Goal: Information Seeking & Learning: Find specific fact

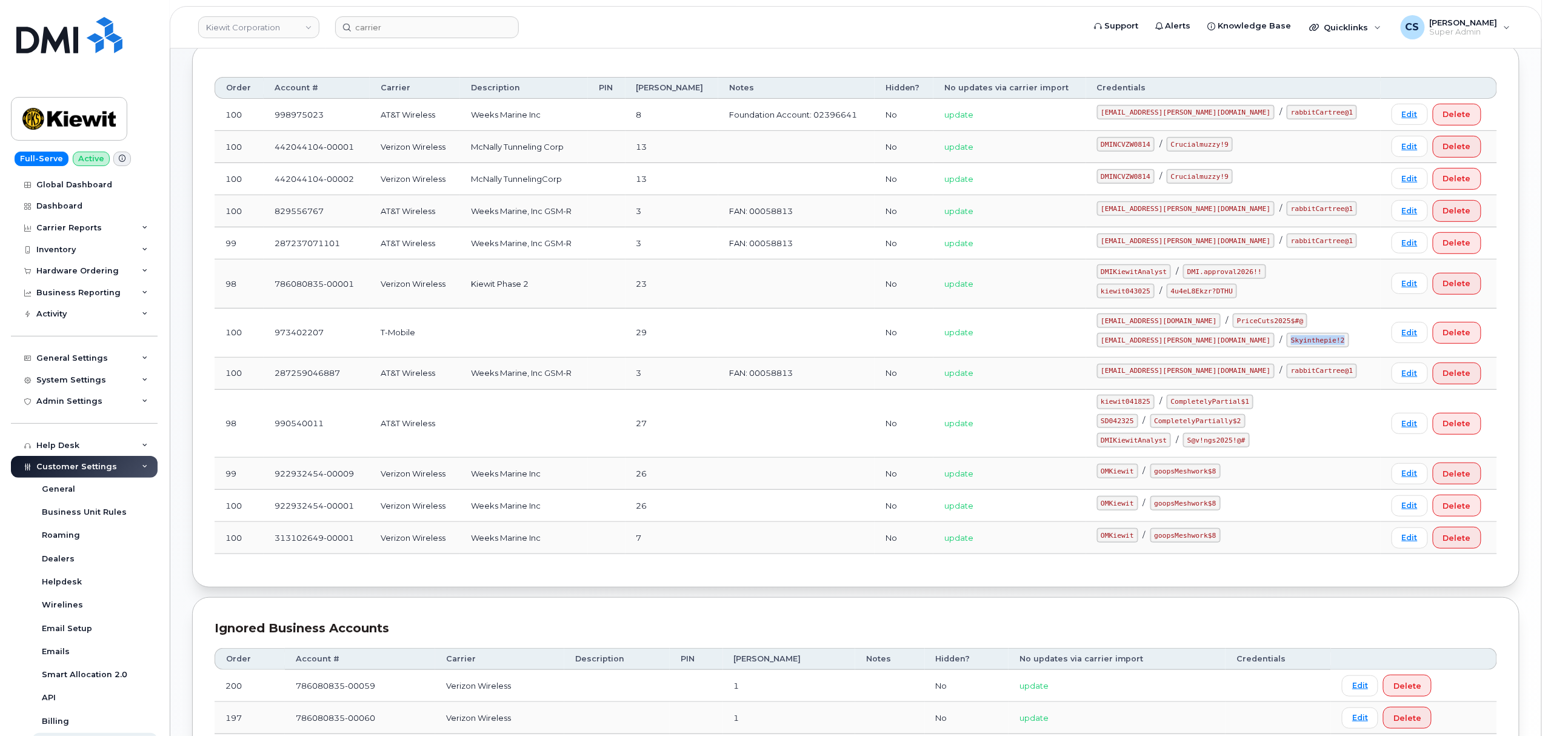
scroll to position [175, 0]
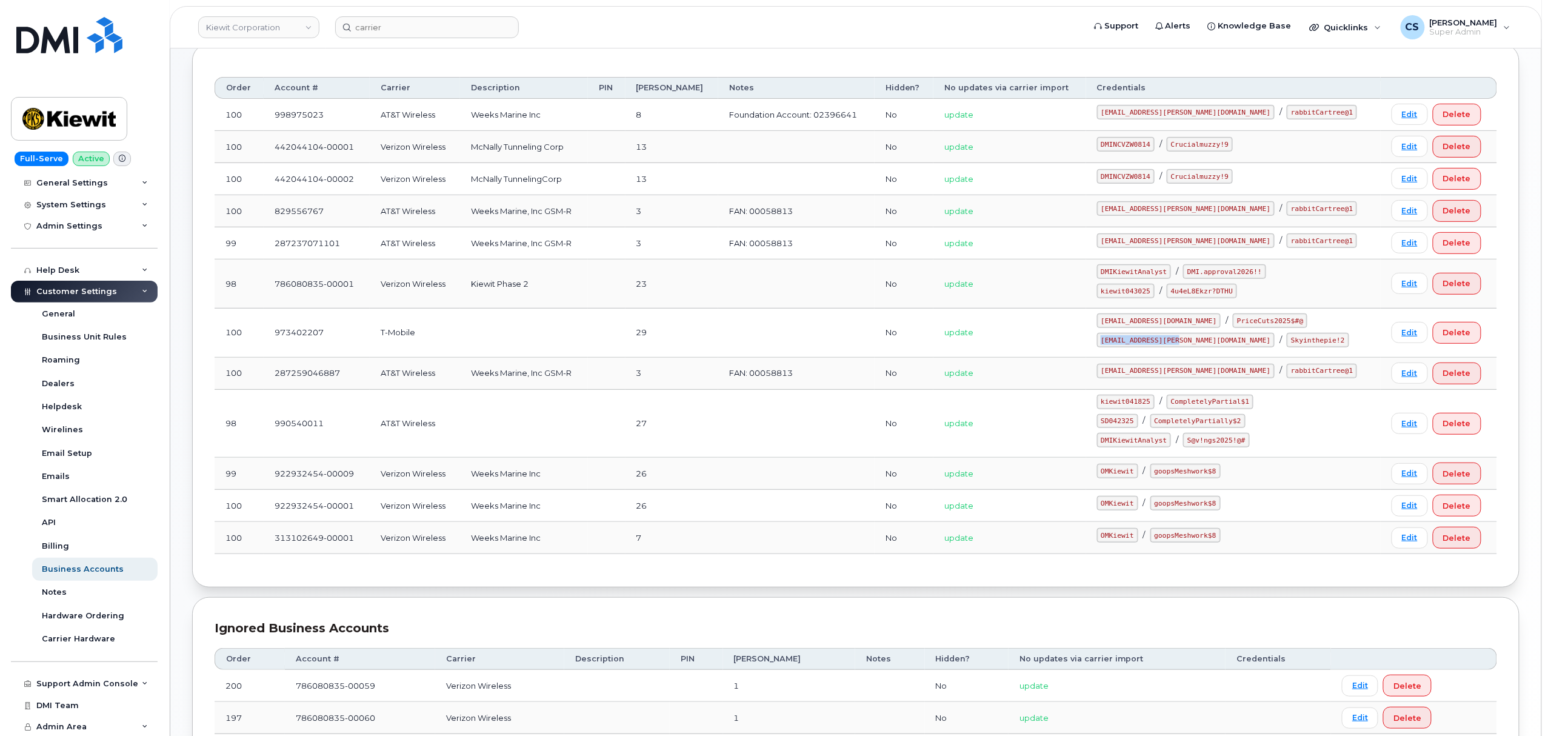
drag, startPoint x: 1203, startPoint y: 345, endPoint x: 1121, endPoint y: 345, distance: 82.4
click at [1121, 345] on td "[EMAIL_ADDRESS][DOMAIN_NAME] / PriceCuts2025$#@ [EMAIL_ADDRESS][PERSON_NAME][DO…" at bounding box center [1233, 333] width 295 height 49
copy code "[EMAIL_ADDRESS][PERSON_NAME][DOMAIN_NAME]"
drag, startPoint x: 1272, startPoint y: 343, endPoint x: 1218, endPoint y: 342, distance: 53.3
click at [1287, 342] on code "Skyinthepie!2" at bounding box center [1318, 340] width 62 height 15
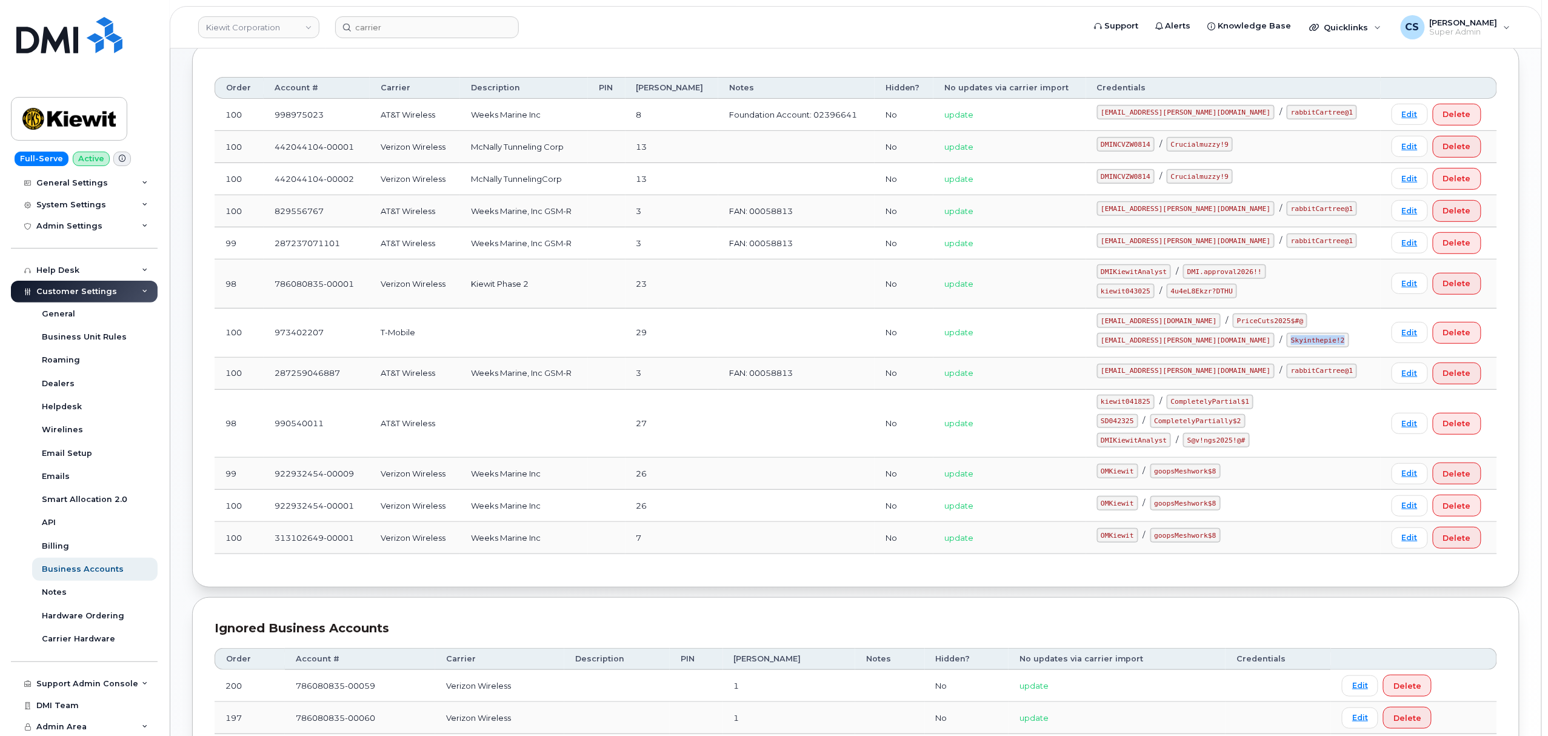
copy code "Skyinthepie!2"
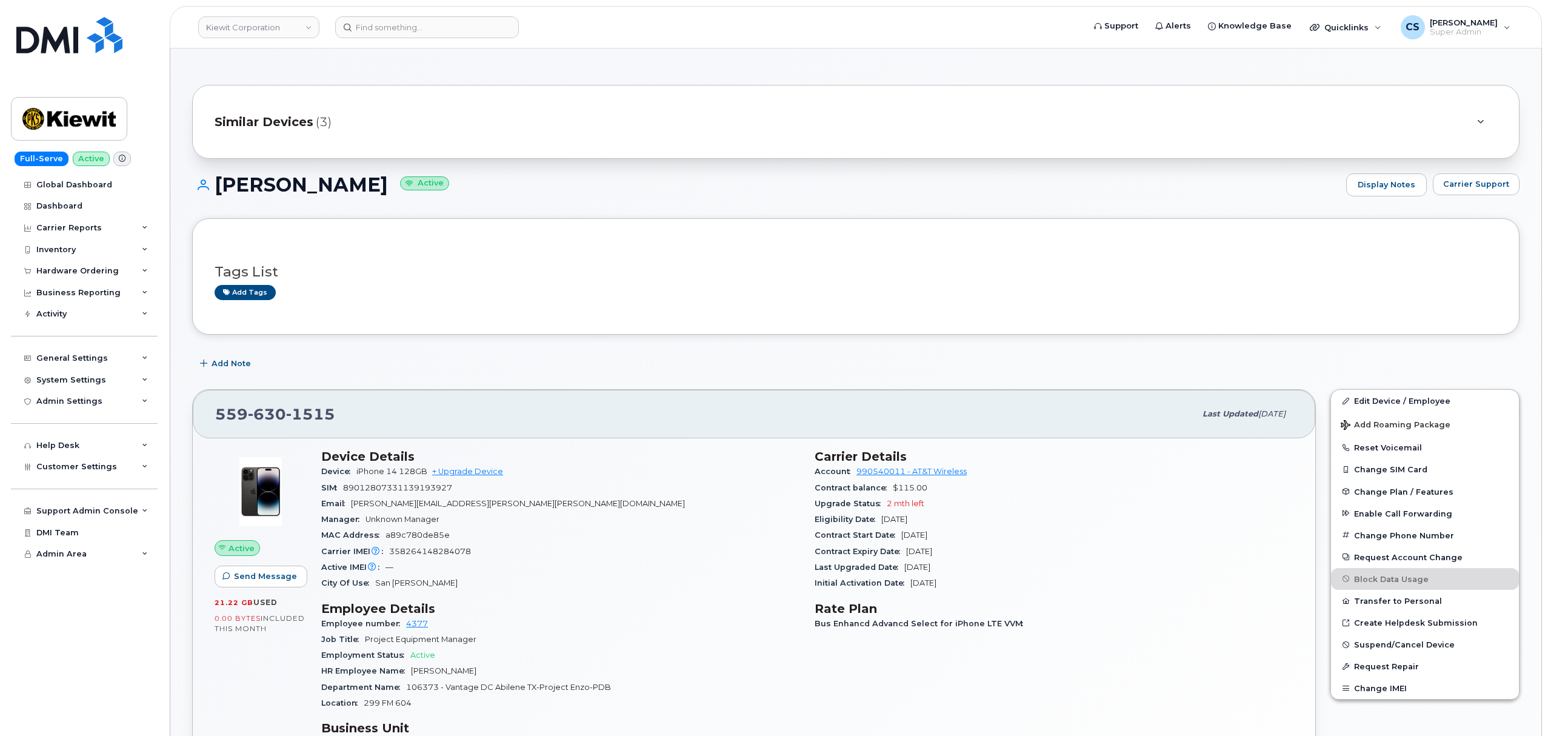
scroll to position [323, 0]
